Goal: Task Accomplishment & Management: Manage account settings

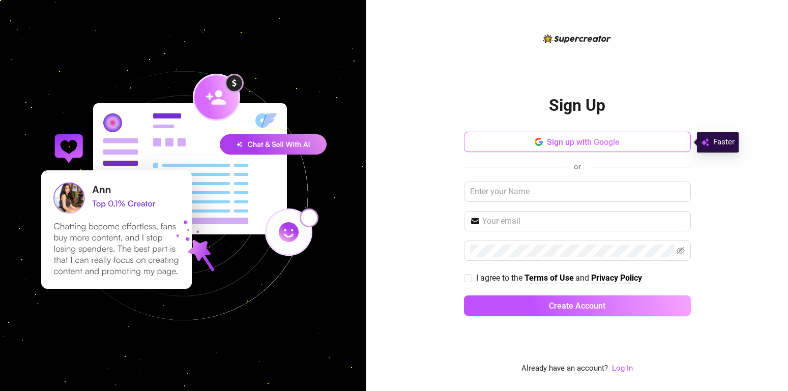
click at [593, 143] on span "Sign up with Google" at bounding box center [583, 142] width 73 height 10
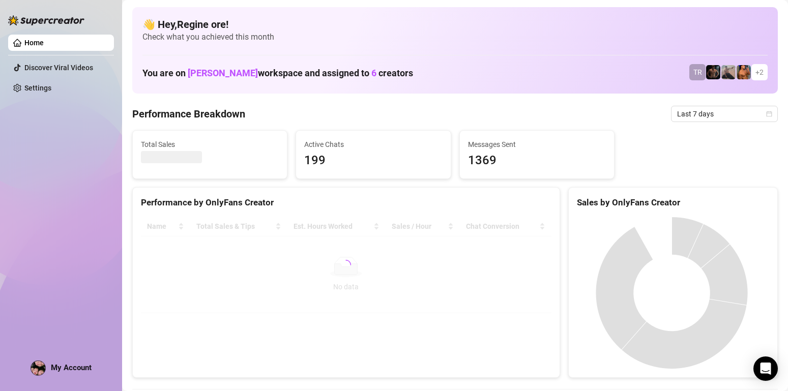
click at [69, 374] on div "My Account" at bounding box center [61, 368] width 61 height 15
click at [68, 369] on span "My Account" at bounding box center [71, 367] width 41 height 9
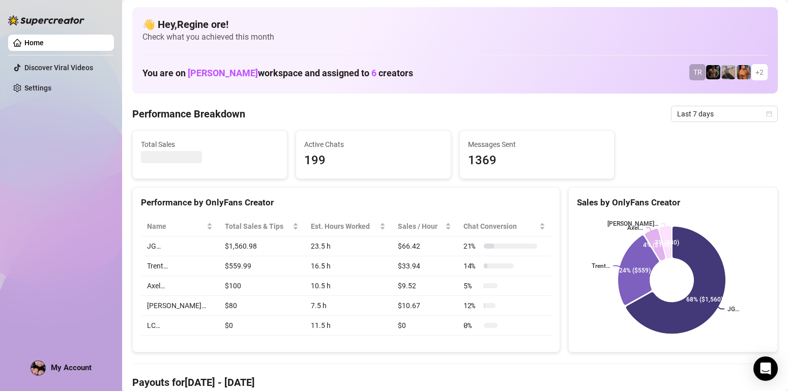
click at [61, 271] on div "Home Discover Viral Videos Settings My Account" at bounding box center [61, 191] width 106 height 382
click at [38, 370] on img at bounding box center [38, 368] width 14 height 14
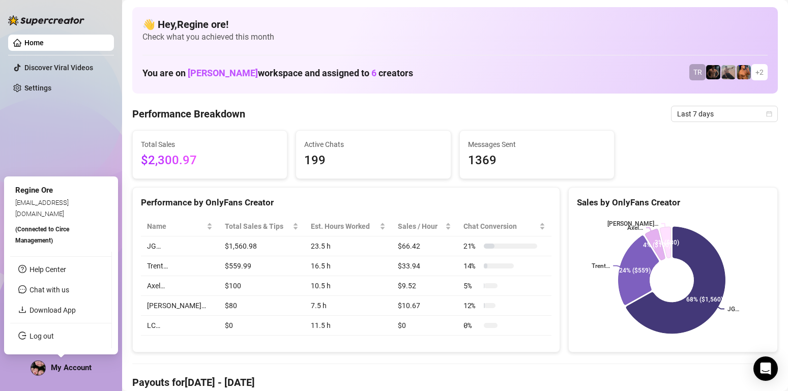
click at [76, 370] on span "My Account" at bounding box center [71, 367] width 41 height 9
click at [63, 313] on link "Download App" at bounding box center [53, 310] width 46 height 8
click at [39, 231] on span "(Connected to Circe Management )" at bounding box center [42, 235] width 54 height 18
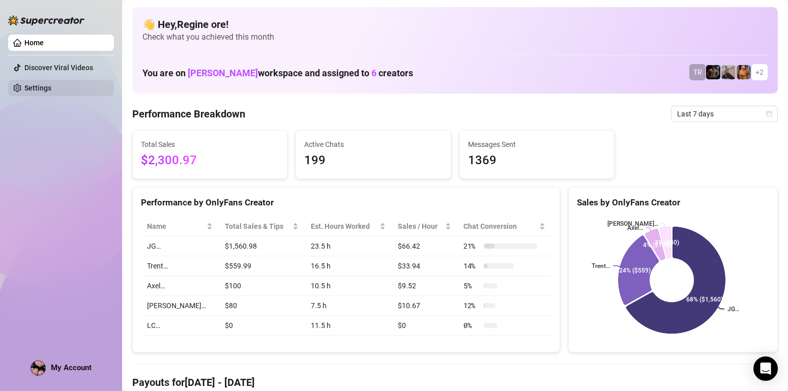
click at [37, 88] on link "Settings" at bounding box center [37, 88] width 27 height 8
